Goal: Entertainment & Leisure: Browse casually

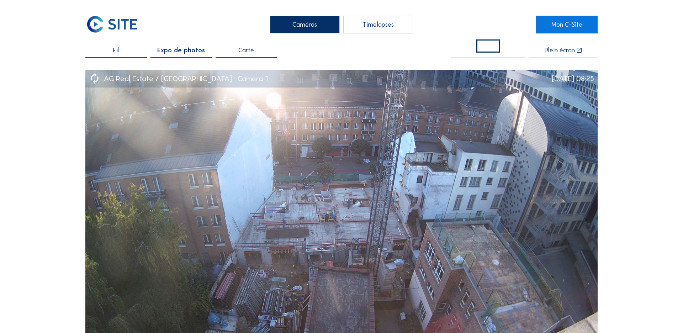
click at [553, 47] on div "Plein écran" at bounding box center [560, 50] width 30 height 7
